Goal: Consume media (video, audio)

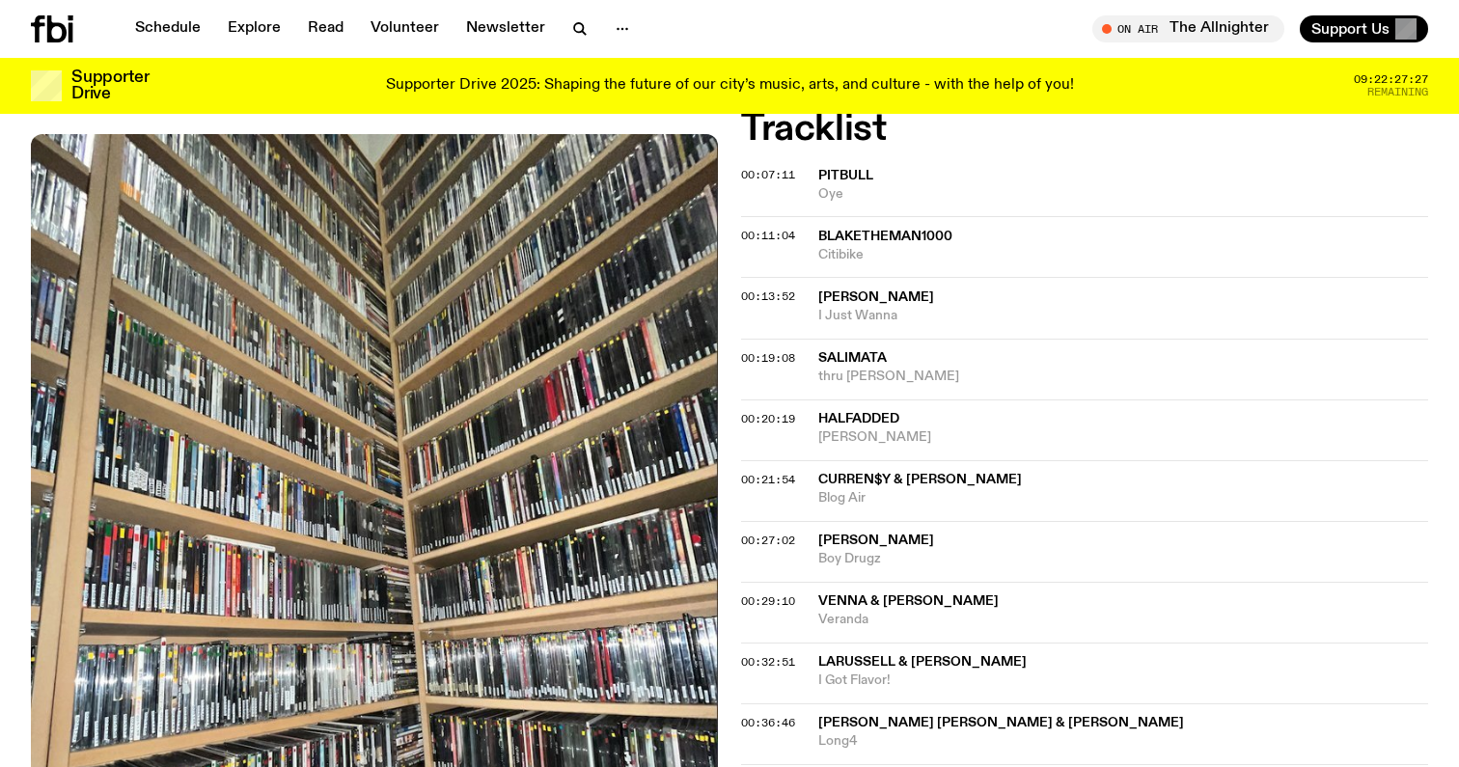
scroll to position [729, 0]
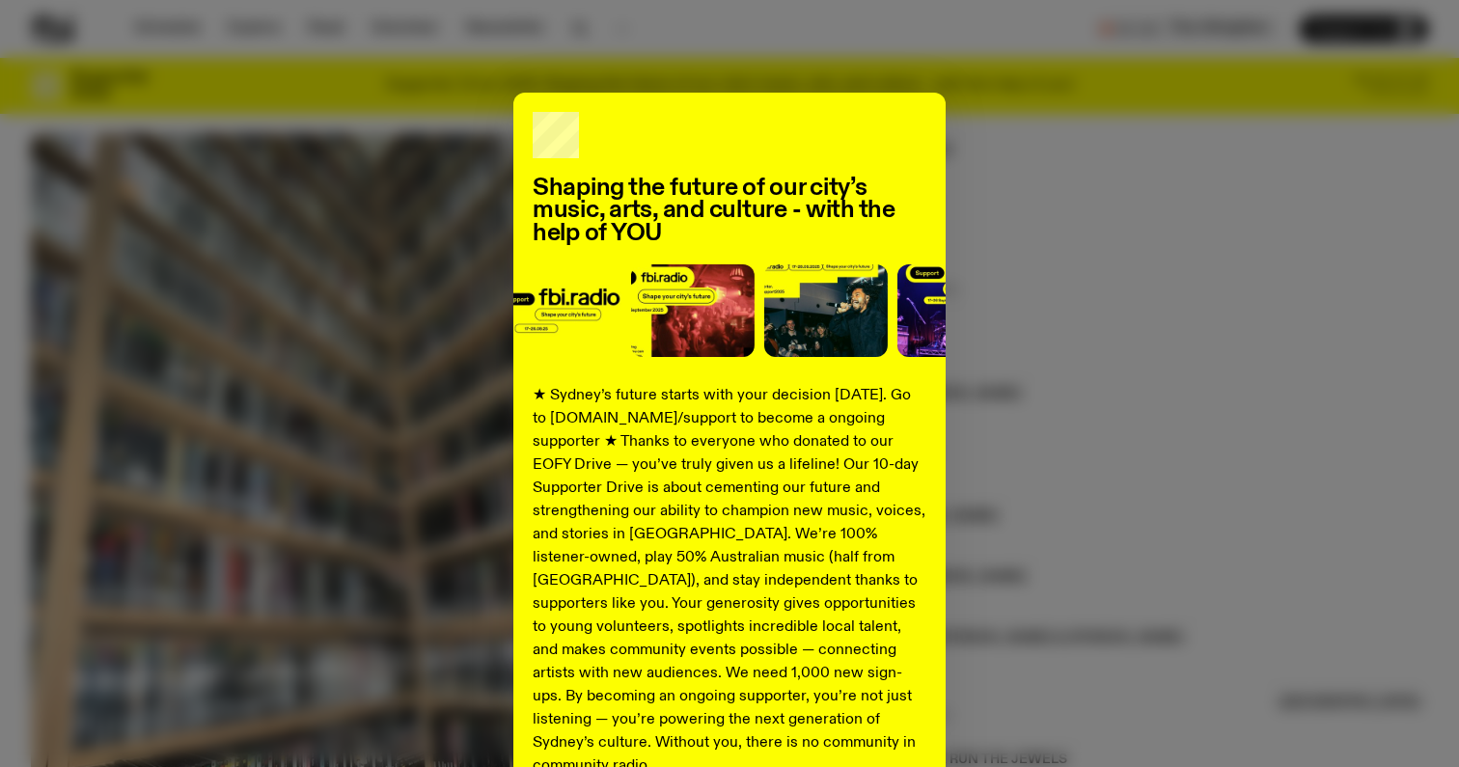
click at [743, 16] on div "Shaping the future of our city’s music, arts, and culture - with the help of YO…" at bounding box center [729, 383] width 1459 height 767
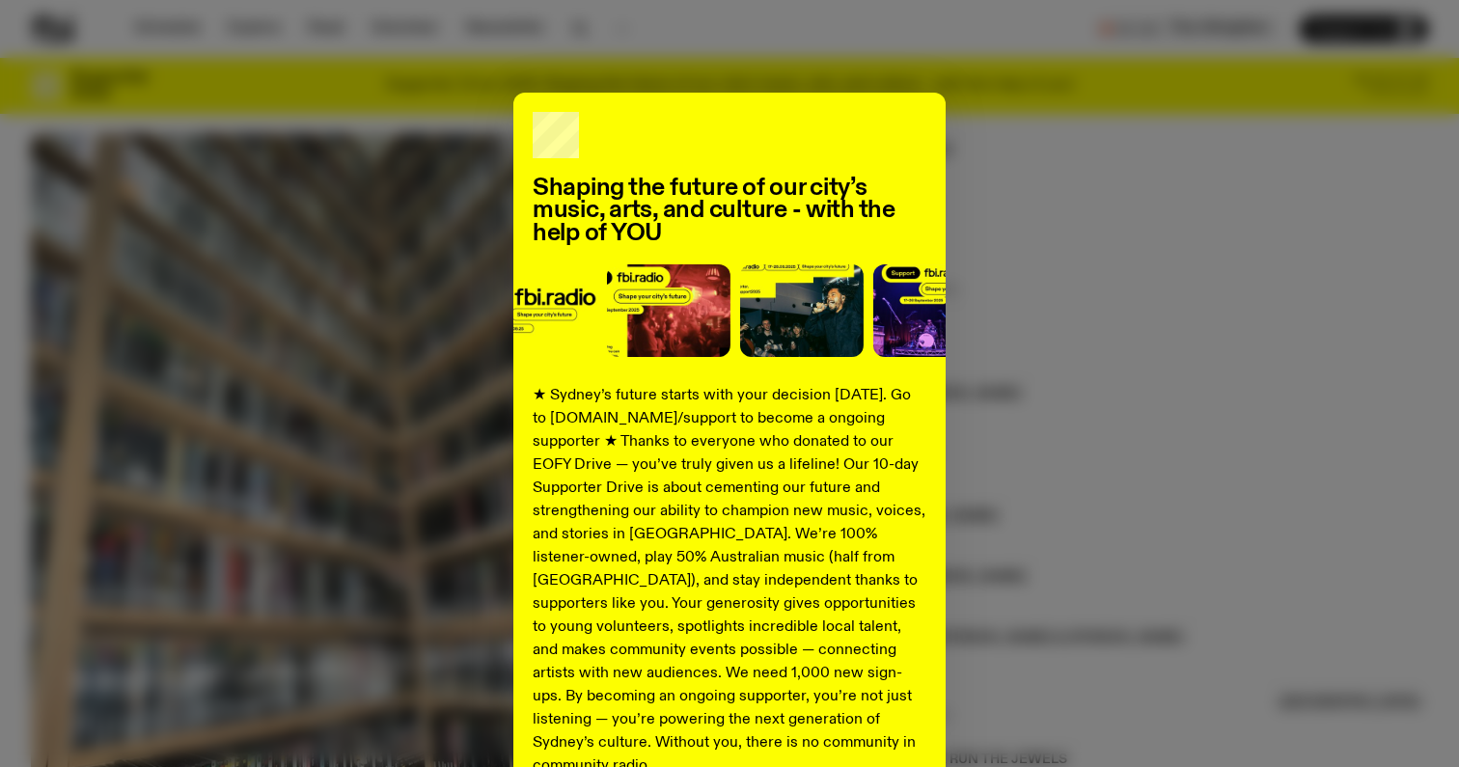
scroll to position [187, 0]
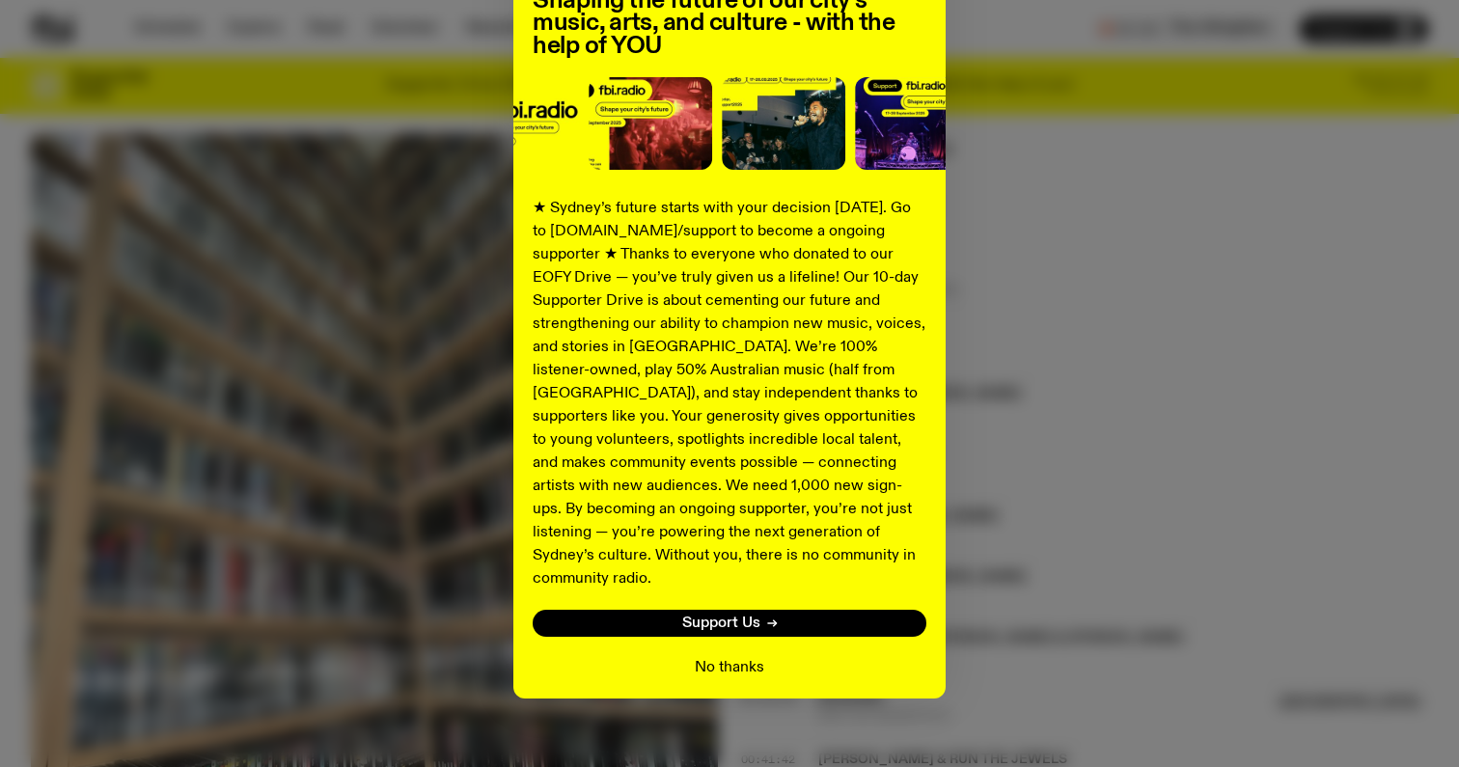
click at [736, 656] on button "No thanks" at bounding box center [729, 667] width 69 height 23
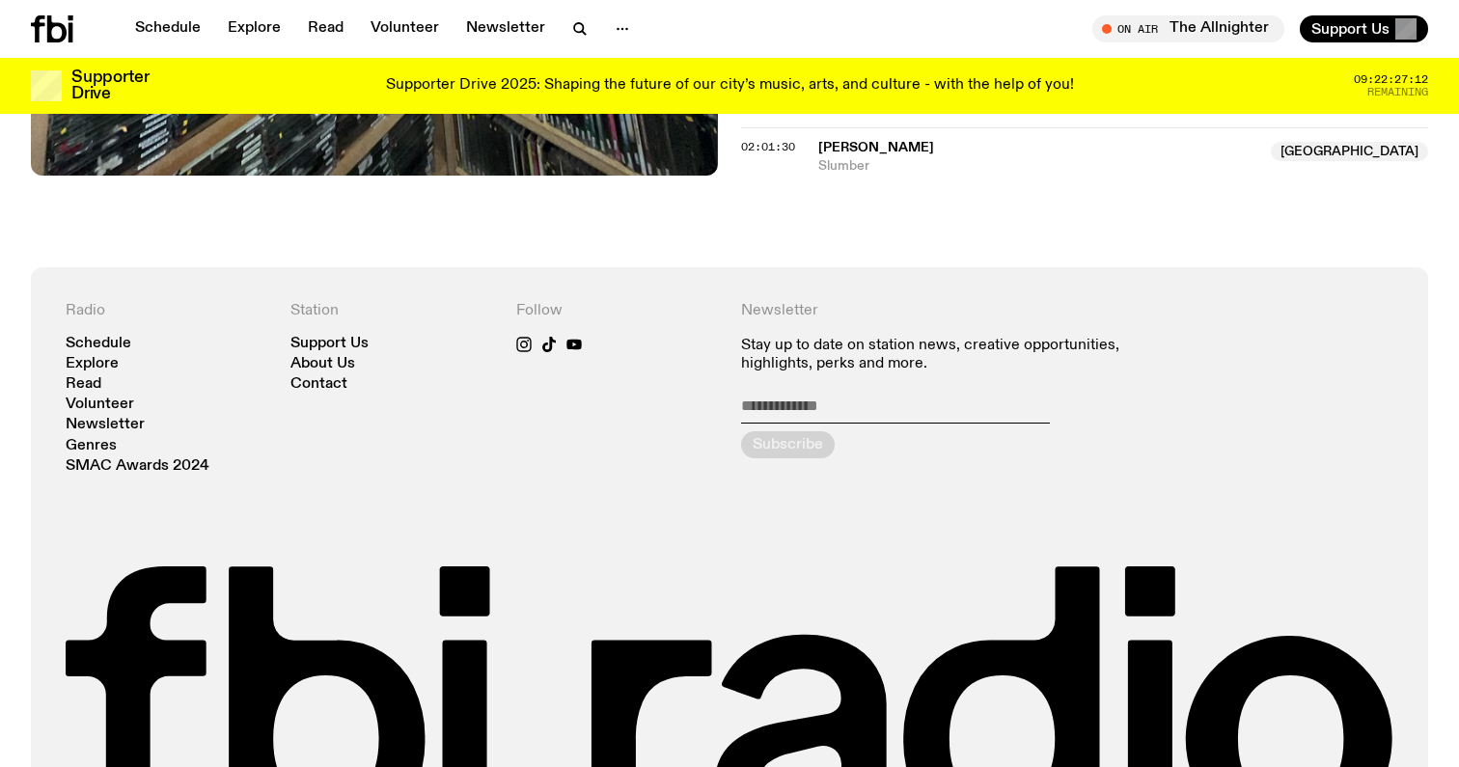
scroll to position [2589, 0]
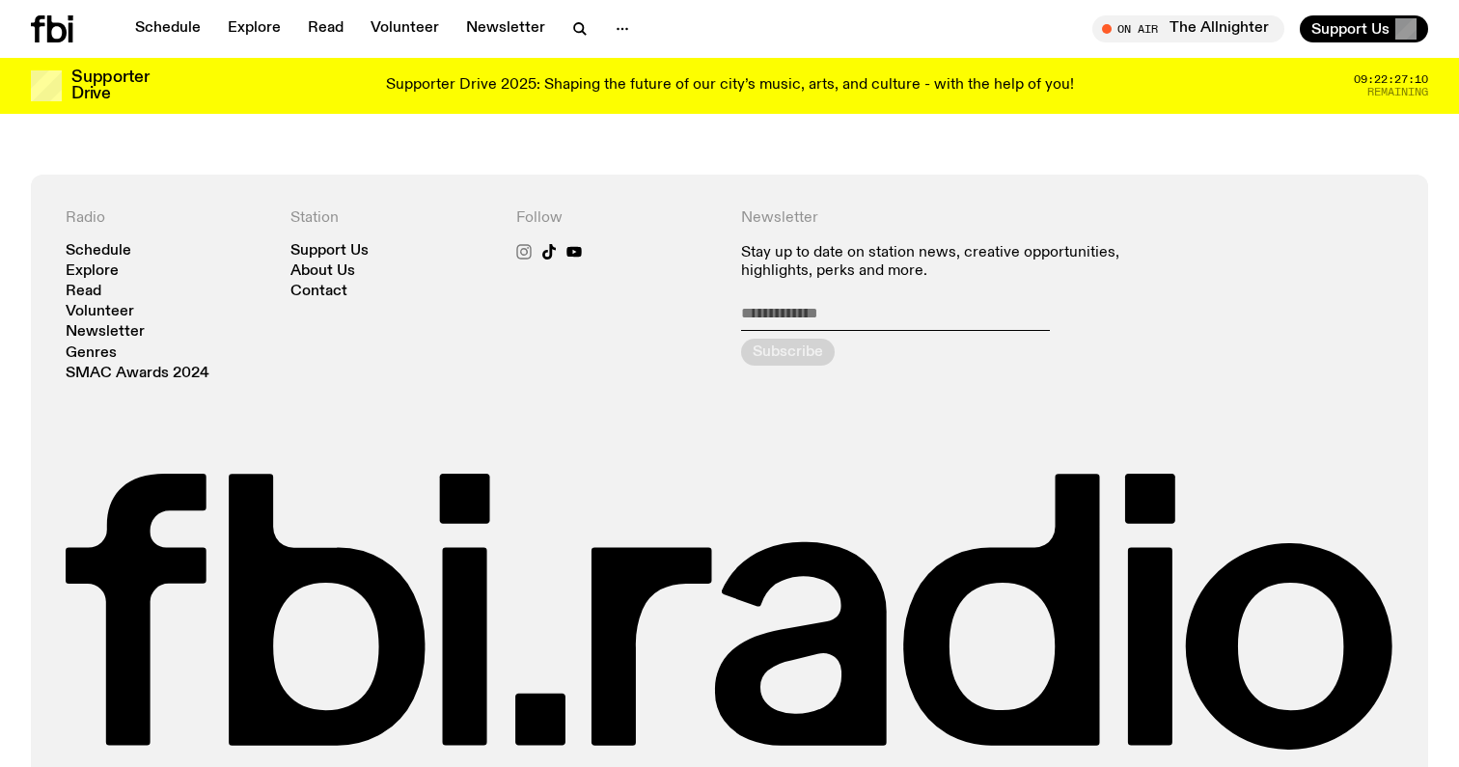
click at [523, 244] on icon at bounding box center [523, 251] width 15 height 15
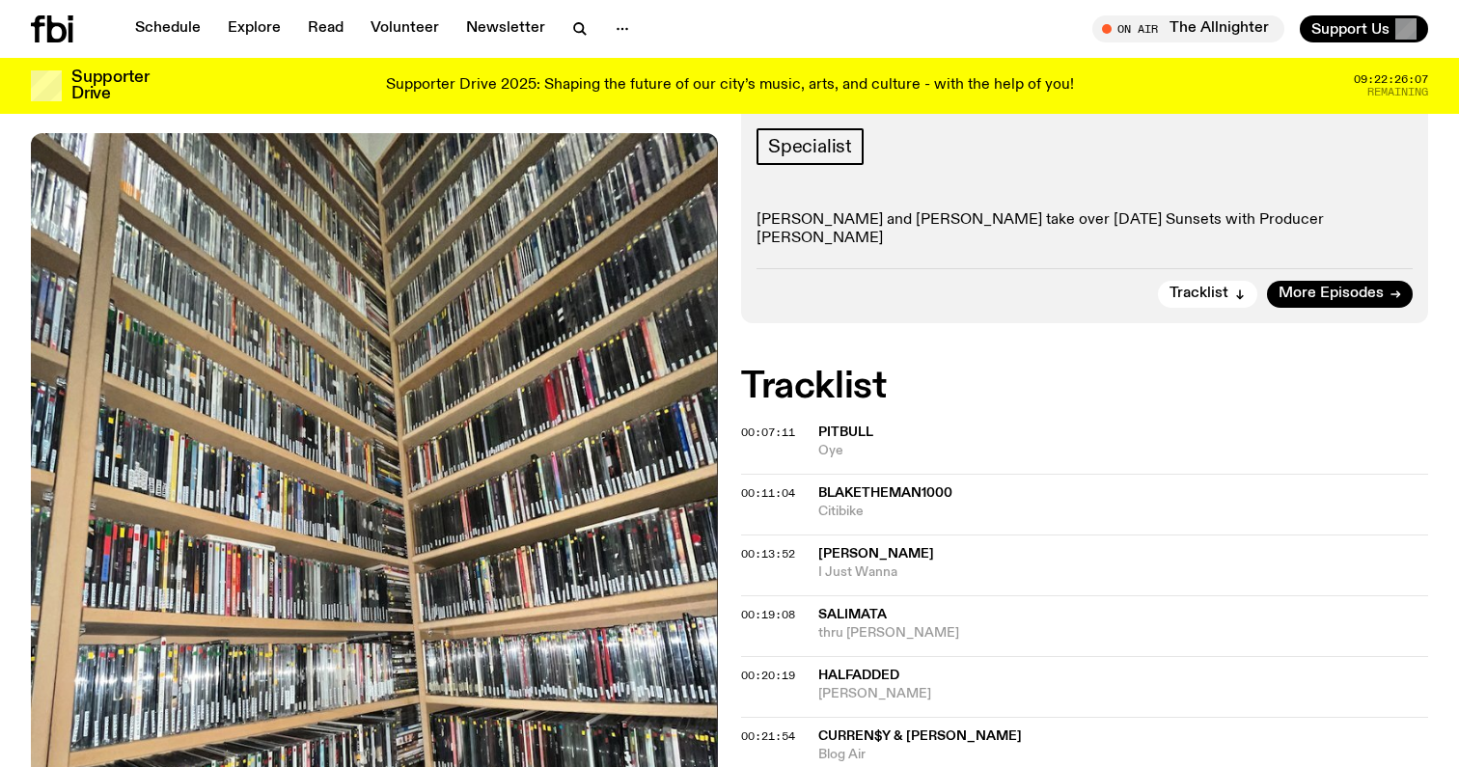
scroll to position [378, 0]
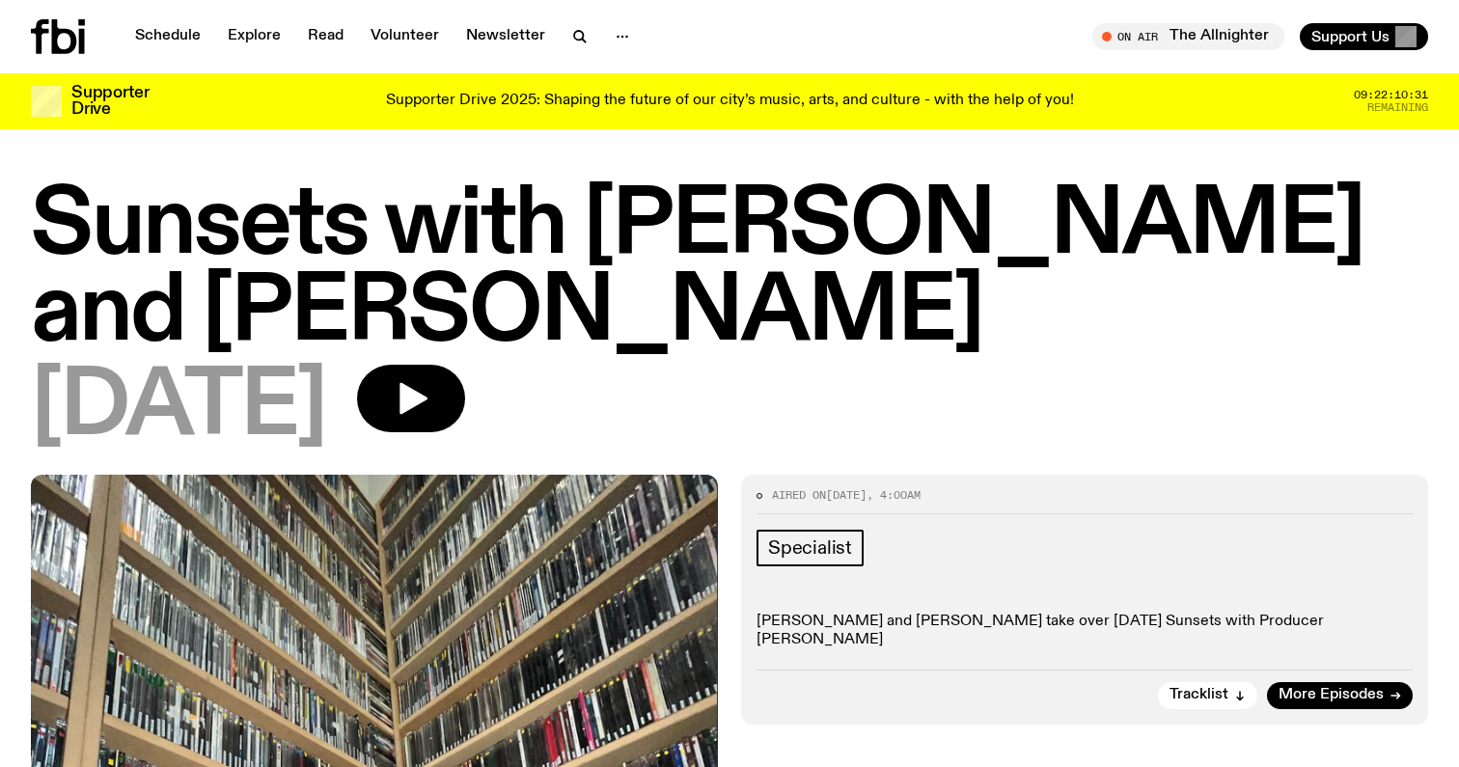
click at [304, 365] on span "[DATE]" at bounding box center [178, 408] width 295 height 87
click at [425, 202] on h1 "Sunsets with [PERSON_NAME] and [PERSON_NAME]" at bounding box center [729, 270] width 1397 height 174
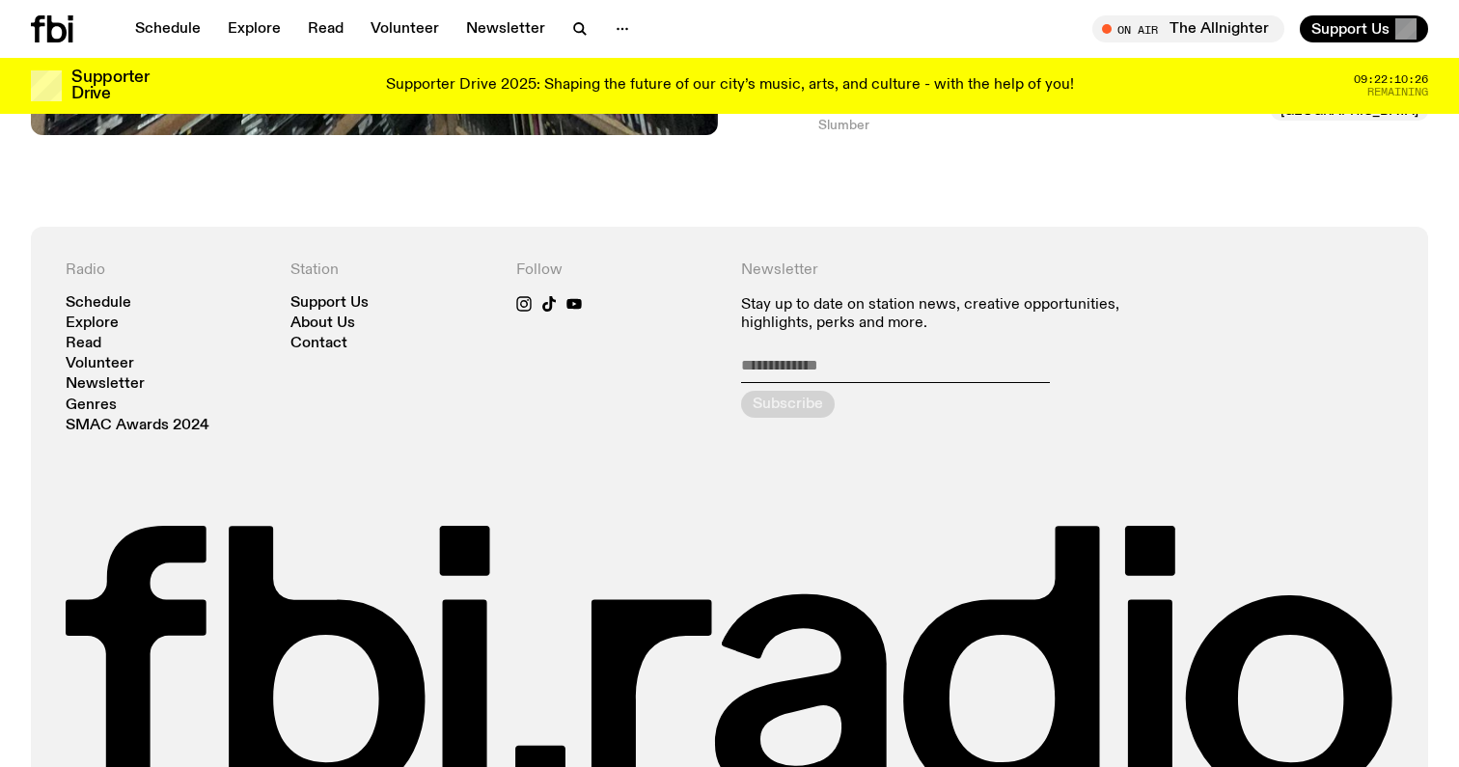
scroll to position [2553, 0]
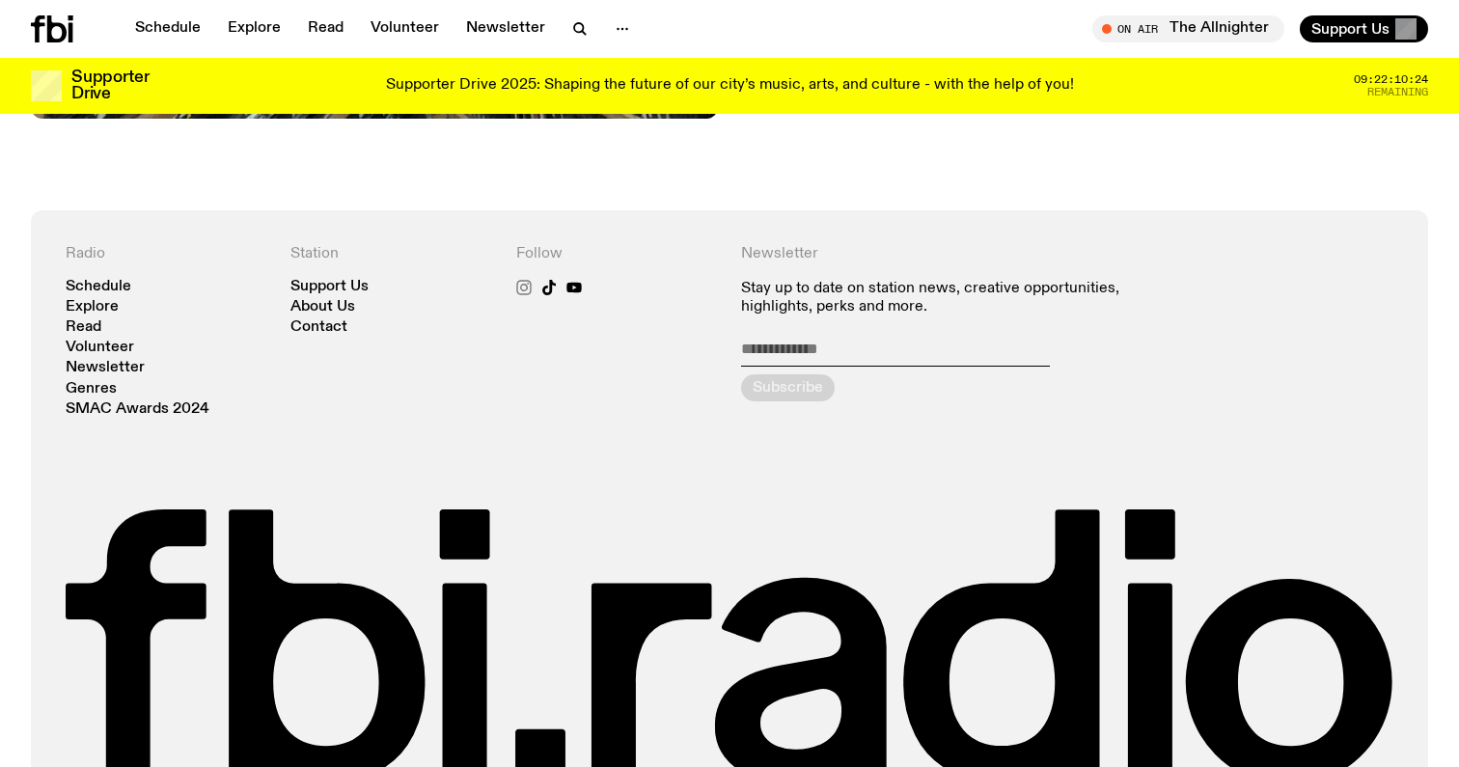
click at [524, 280] on icon at bounding box center [523, 287] width 15 height 15
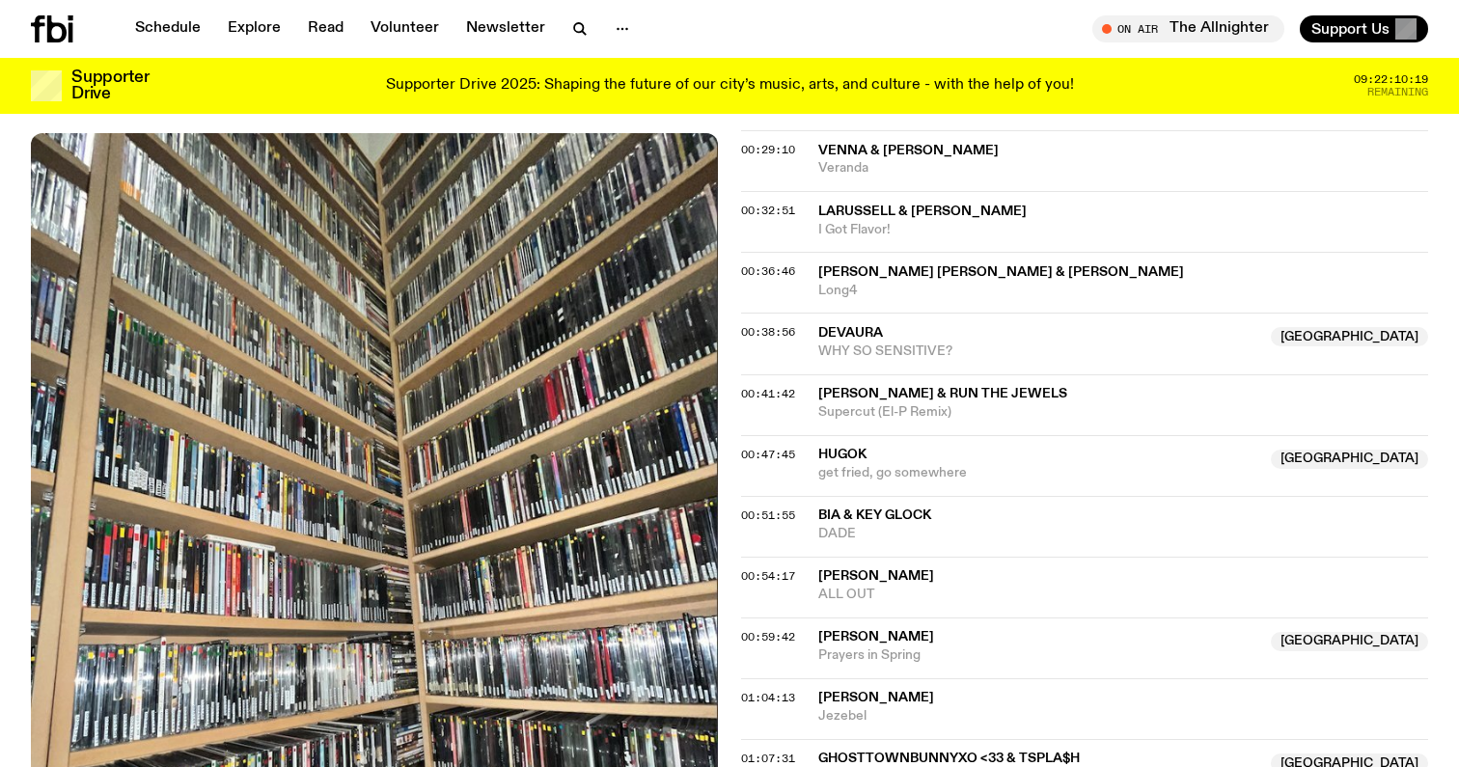
scroll to position [0, 0]
